Goal: Transaction & Acquisition: Download file/media

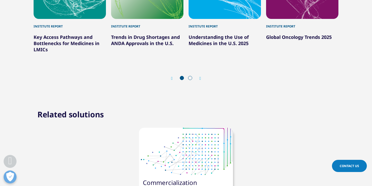
scroll to position [660, 0]
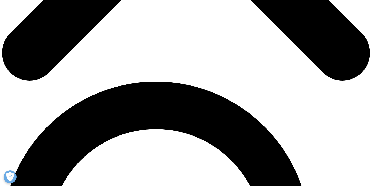
scroll to position [295, 0]
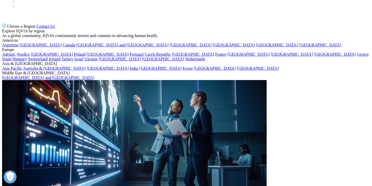
scroll to position [2686, 0]
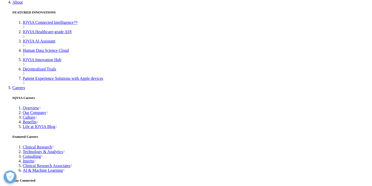
scroll to position [2449, 0]
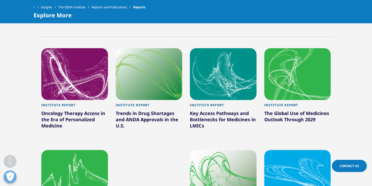
click at [137, 86] on div at bounding box center [149, 74] width 67 height 52
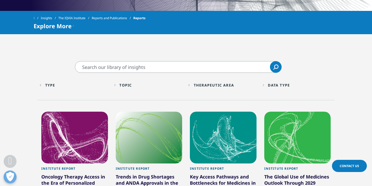
scroll to position [213, 0]
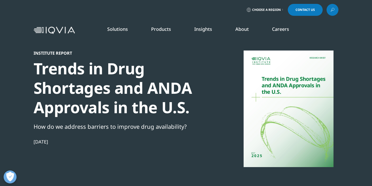
scroll to position [286, 305]
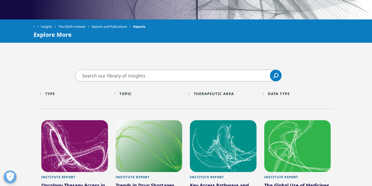
click at [48, 92] on div "Type" at bounding box center [50, 93] width 10 height 5
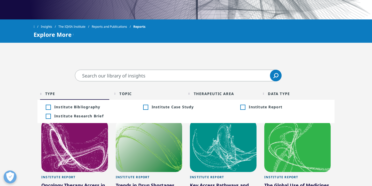
click at [48, 92] on div "Type" at bounding box center [50, 93] width 10 height 5
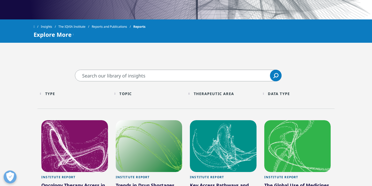
click at [134, 96] on div "Topic Loading Clear Or/And Operator" at bounding box center [149, 93] width 69 height 12
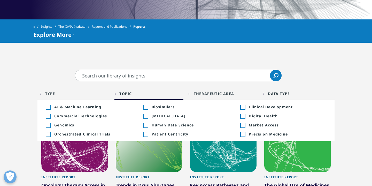
click at [129, 95] on div "Topic" at bounding box center [125, 93] width 12 height 5
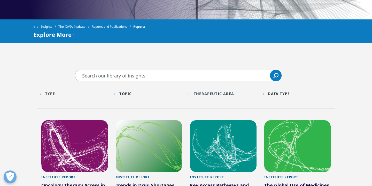
click at [204, 96] on div "Therapeutic Area" at bounding box center [214, 93] width 40 height 5
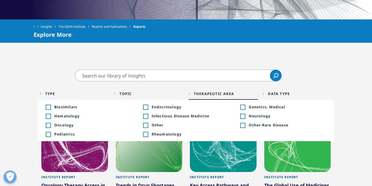
click at [204, 96] on div "Therapeutic Area" at bounding box center [214, 93] width 40 height 5
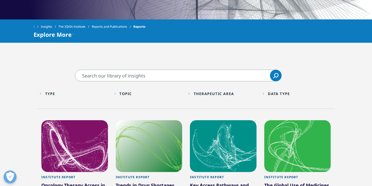
click at [285, 91] on div "Data Type Loading Clear Or/And Operator More" at bounding box center [297, 93] width 69 height 12
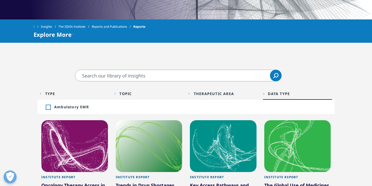
click at [285, 91] on div "Data Type Loading Clear Or/And Operator More" at bounding box center [297, 93] width 69 height 12
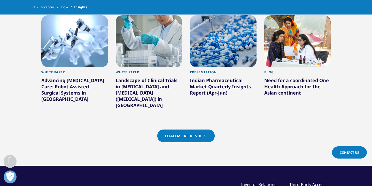
scroll to position [390, 0]
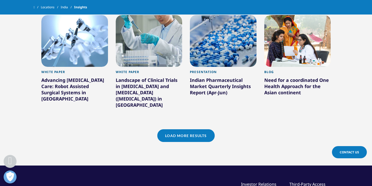
click at [187, 133] on link "Load More Results" at bounding box center [185, 135] width 57 height 13
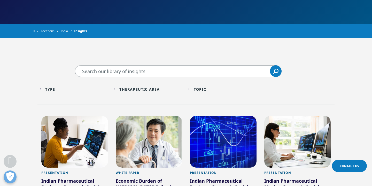
scroll to position [88, 0]
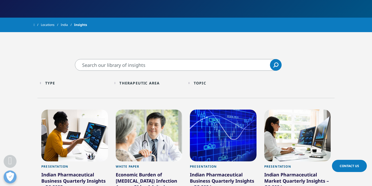
click at [51, 84] on div "Type" at bounding box center [50, 82] width 10 height 5
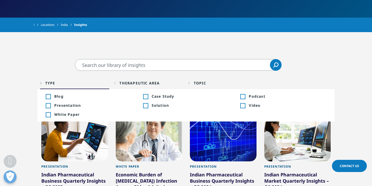
click at [51, 84] on div "Type" at bounding box center [50, 82] width 10 height 5
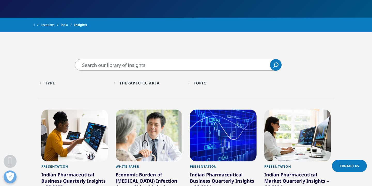
click at [191, 83] on div "Topic Loading Clear Or/And Operator" at bounding box center [223, 83] width 69 height 12
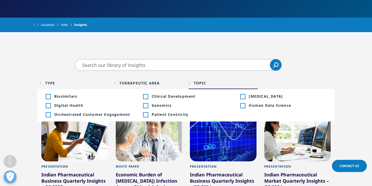
click at [193, 83] on div "Topic Loading Clear Or/And Operator" at bounding box center [223, 83] width 69 height 12
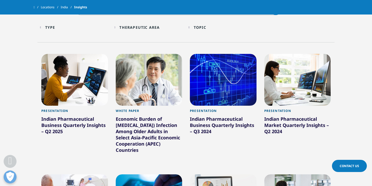
scroll to position [129, 0]
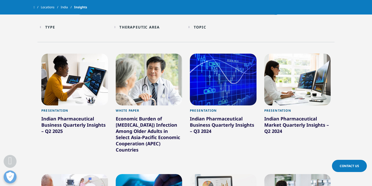
click at [68, 125] on div "Indian Pharmaceutical Business Quarterly Insights – Q2 2025" at bounding box center [74, 125] width 67 height 21
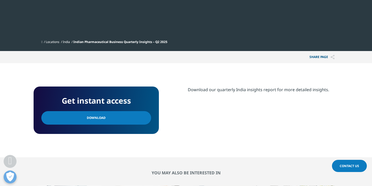
scroll to position [146, 0]
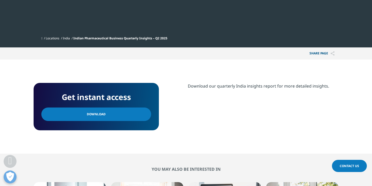
click at [96, 121] on div "Get instant access Download" at bounding box center [96, 106] width 125 height 47
click at [97, 115] on span "Download" at bounding box center [96, 114] width 19 height 6
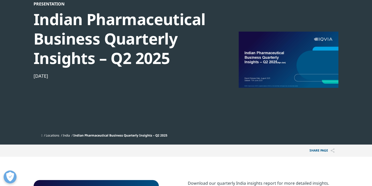
scroll to position [0, 0]
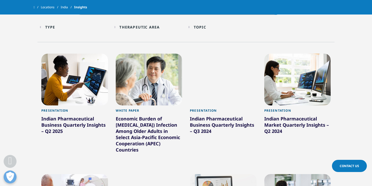
scroll to position [129, 0]
